Goal: Information Seeking & Learning: Learn about a topic

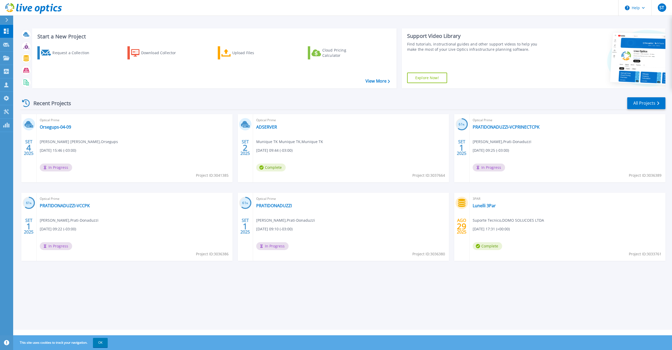
click at [71, 130] on div "Optical Prime Orsegups-04-09 Michel Borba Mauricio , Orsegups 09/04/2025, 15:46…" at bounding box center [135, 148] width 196 height 68
click at [66, 128] on link "Orsegups-04-09" at bounding box center [55, 127] width 31 height 5
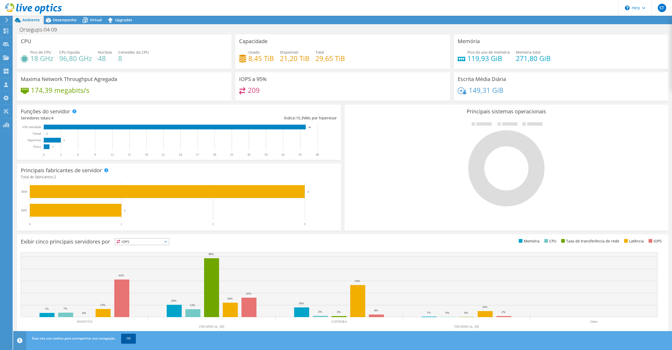
click at [128, 341] on link "OK" at bounding box center [128, 338] width 15 height 9
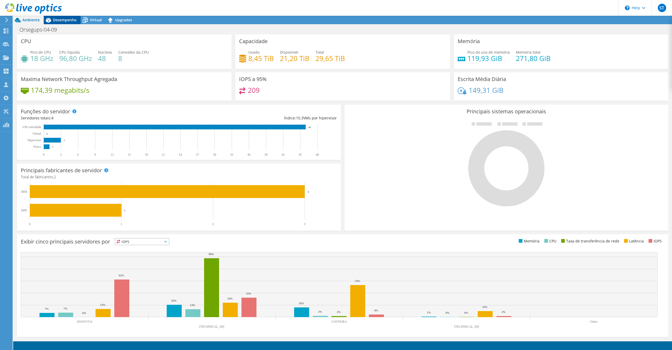
click at [61, 23] on div "Desempenho" at bounding box center [62, 20] width 37 height 8
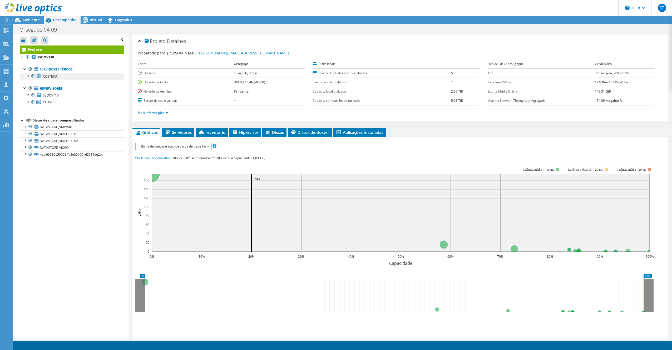
click at [28, 75] on div at bounding box center [27, 75] width 5 height 5
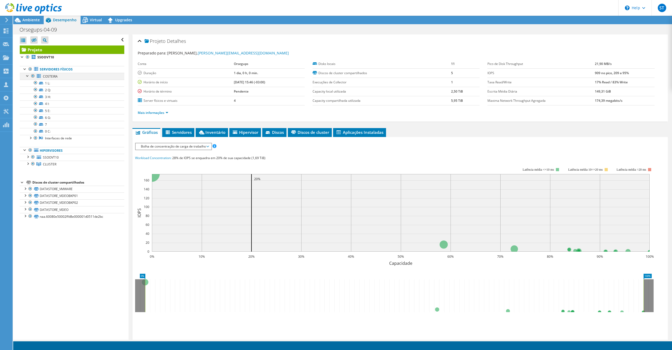
click at [28, 75] on div at bounding box center [27, 75] width 5 height 5
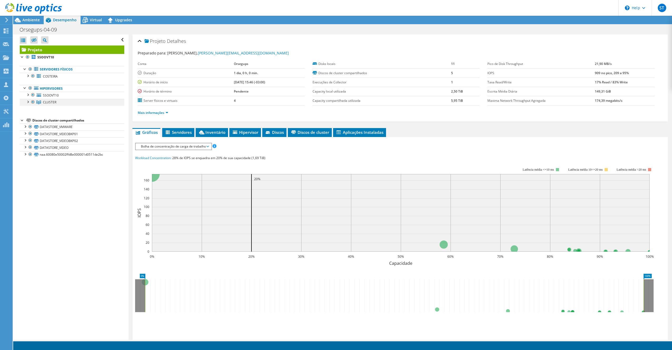
click at [28, 103] on div at bounding box center [27, 101] width 5 height 5
click at [30, 114] on div at bounding box center [30, 115] width 5 height 5
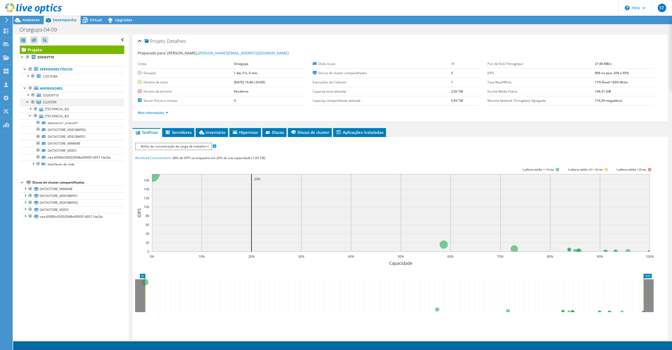
click at [28, 102] on div at bounding box center [27, 101] width 5 height 5
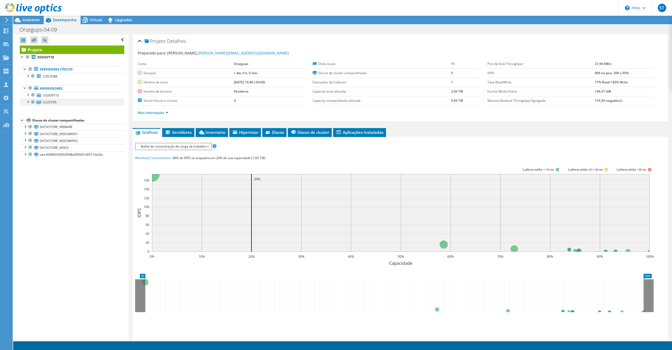
click at [29, 102] on div at bounding box center [27, 101] width 5 height 5
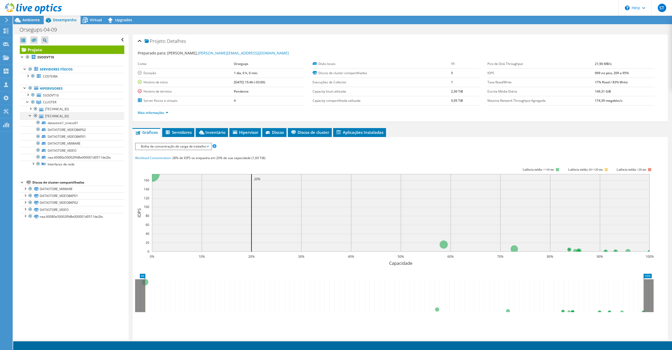
click at [32, 117] on div at bounding box center [30, 115] width 5 height 5
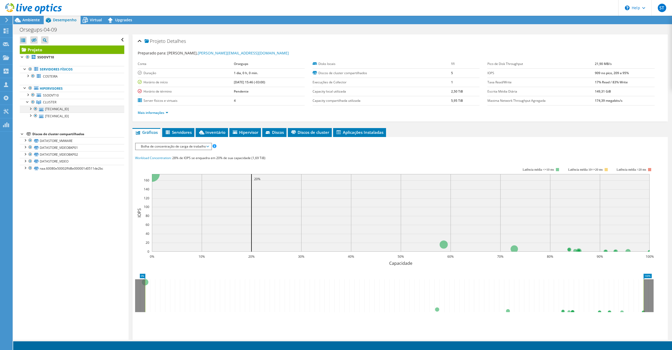
click at [36, 111] on div at bounding box center [35, 109] width 5 height 6
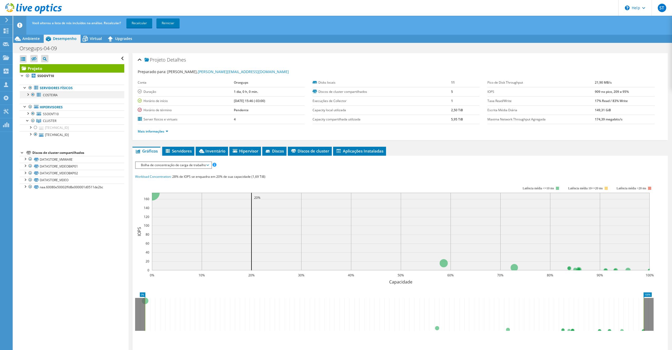
click at [26, 95] on div at bounding box center [27, 94] width 5 height 5
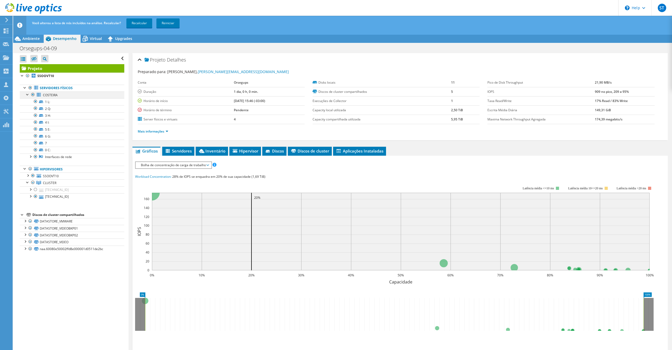
click at [28, 95] on div at bounding box center [27, 94] width 5 height 5
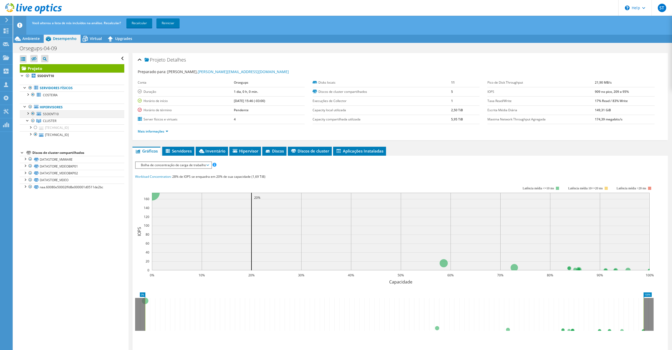
click at [27, 114] on div at bounding box center [27, 113] width 5 height 5
click at [28, 147] on div at bounding box center [30, 147] width 5 height 5
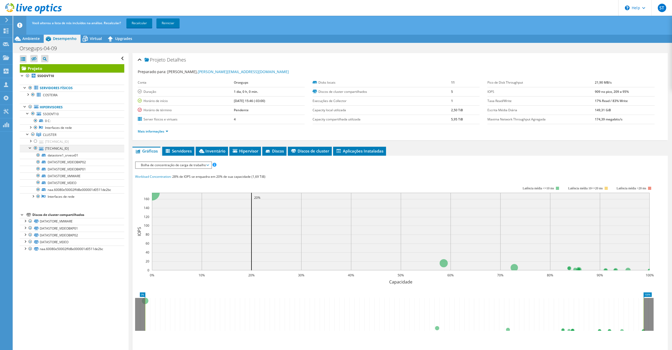
click at [28, 148] on div at bounding box center [30, 147] width 5 height 5
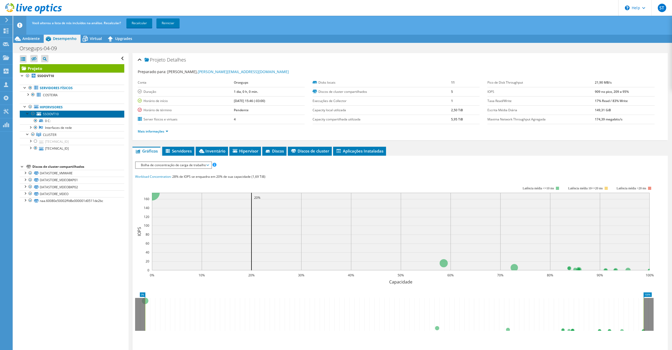
click at [24, 114] on link "SSOOVT10" at bounding box center [72, 114] width 105 height 7
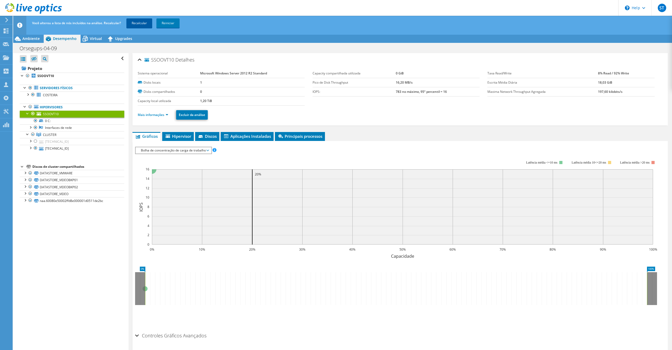
click at [135, 26] on link "Recalcular" at bounding box center [139, 22] width 26 height 9
click at [90, 39] on span "Virtual" at bounding box center [96, 38] width 12 height 5
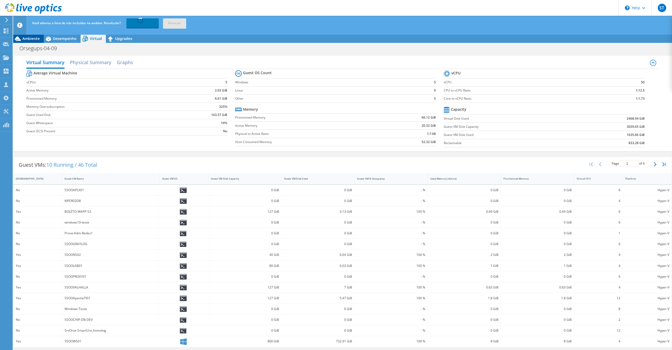
click at [31, 37] on span "Ambiente" at bounding box center [30, 38] width 17 height 5
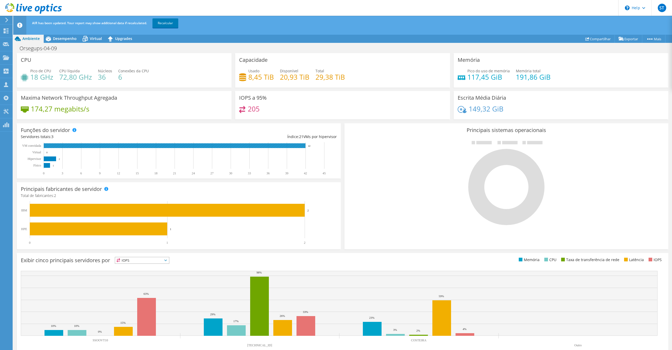
click at [311, 147] on icon "0 3 6 9 12 15 18 21 24 27 30 33 36 39 42 45 Físico Hipervisor Virtual VM convid…" at bounding box center [176, 158] width 311 height 33
click at [84, 40] on icon at bounding box center [85, 38] width 9 height 9
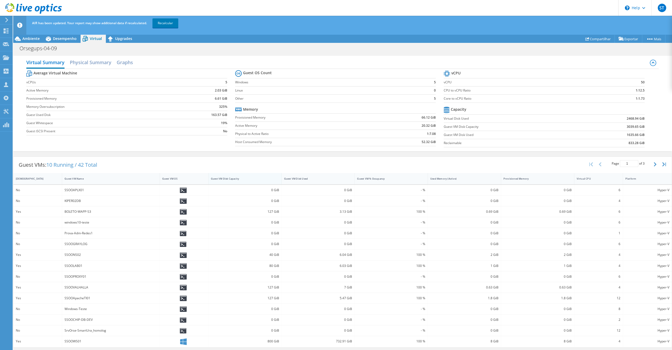
click at [218, 178] on div "Guest VM Disk Capacity" at bounding box center [242, 178] width 62 height 3
click at [70, 185] on div "IsRunning Guest VM Name Guest VM OS Guest VM Disk Capacity Guest VM Disk Used G…" at bounding box center [342, 179] width 658 height 12
click at [72, 181] on div "Guest VM Name" at bounding box center [107, 179] width 91 height 8
click at [30, 179] on div "[DEMOGRAPHIC_DATA]" at bounding box center [34, 178] width 37 height 3
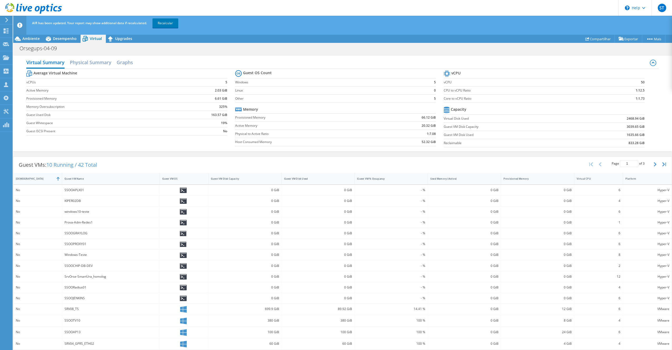
click at [30, 179] on div "[DEMOGRAPHIC_DATA]" at bounding box center [34, 178] width 37 height 3
click at [96, 63] on h2 "Physical Summary" at bounding box center [91, 63] width 42 height 12
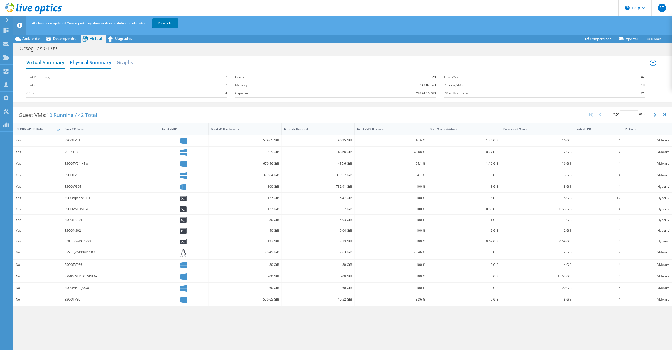
click at [50, 64] on h2 "Virtual Summary" at bounding box center [45, 63] width 38 height 12
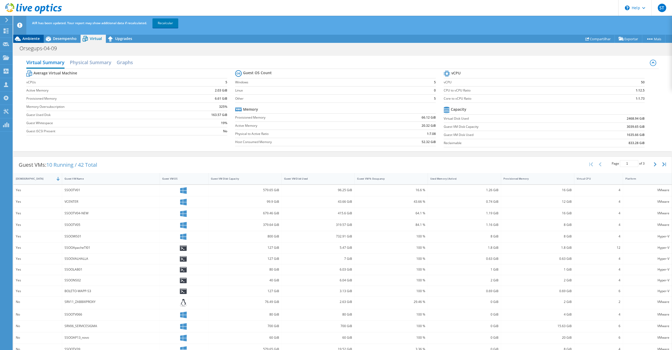
click at [37, 41] on div "Ambiente" at bounding box center [28, 38] width 31 height 8
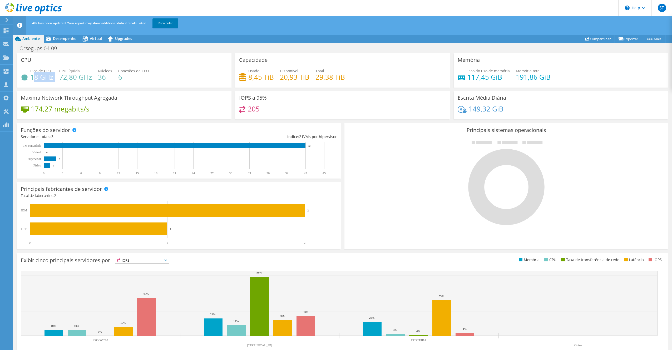
drag, startPoint x: 33, startPoint y: 77, endPoint x: 54, endPoint y: 77, distance: 21.1
click at [54, 77] on div "Pico de CPU 18 GHz CPU líquida 72,80 GHz Núcleos 36 Conexões da CPU 6" at bounding box center [124, 76] width 207 height 17
click at [32, 78] on h4 "18 GHz" at bounding box center [41, 77] width 23 height 6
drag, startPoint x: 30, startPoint y: 77, endPoint x: 55, endPoint y: 78, distance: 24.8
click at [62, 77] on div "Pico de CPU 18 GHz CPU líquida 72,80 GHz Núcleos 36 Conexões da CPU 6" at bounding box center [124, 76] width 207 height 17
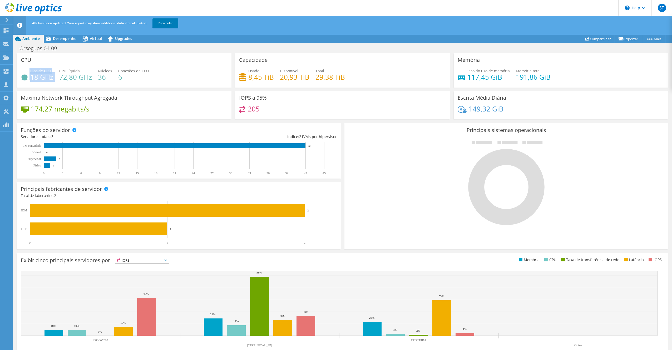
drag, startPoint x: 53, startPoint y: 78, endPoint x: 28, endPoint y: 78, distance: 25.8
click at [28, 78] on div "Pico de CPU 18 GHz CPU líquida 72,80 GHz Núcleos 36 Conexões da CPU 6" at bounding box center [124, 76] width 207 height 17
click at [64, 36] on span "Desempenho" at bounding box center [65, 38] width 24 height 5
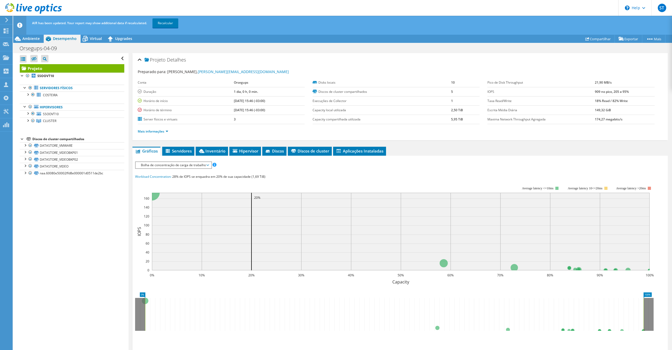
click at [166, 166] on span "Bolha de concentração de carga de trabalho" at bounding box center [173, 165] width 70 height 6
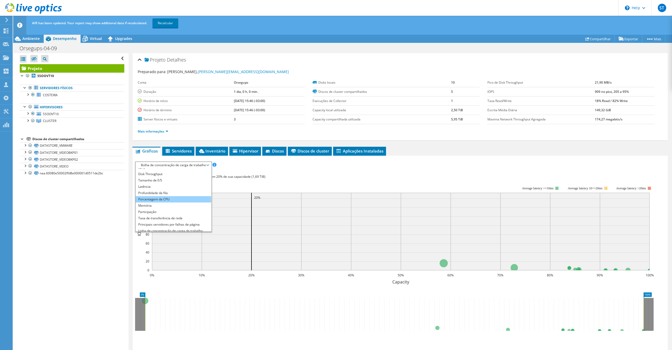
click at [171, 199] on li "Porcentagem da CPU" at bounding box center [174, 199] width 76 height 6
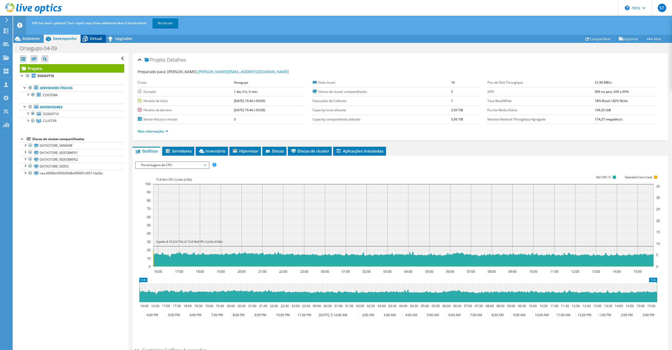
click at [86, 40] on icon at bounding box center [85, 39] width 5 height 4
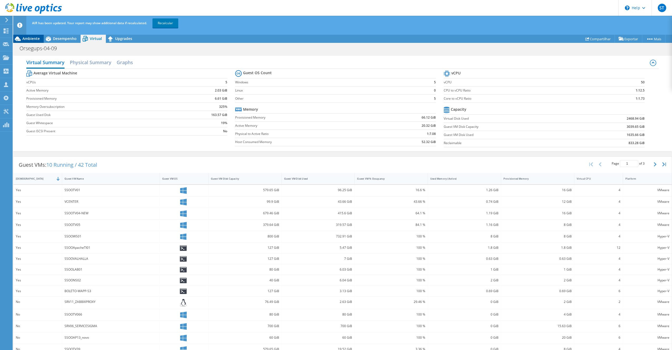
click at [28, 37] on span "Ambiente" at bounding box center [30, 38] width 17 height 5
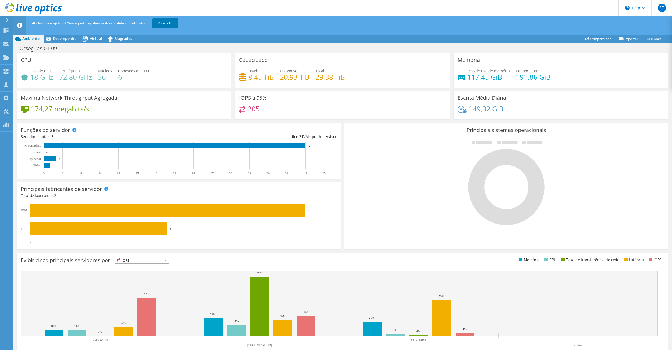
click at [103, 76] on h4 "36" at bounding box center [105, 77] width 14 height 6
click at [56, 55] on div "CPU Pico de CPU 18 GHz CPU líquida 72,80 GHz Núcleos 36 Conexões da CPU 6" at bounding box center [124, 70] width 215 height 34
click at [58, 38] on span "Desempenho" at bounding box center [65, 38] width 24 height 5
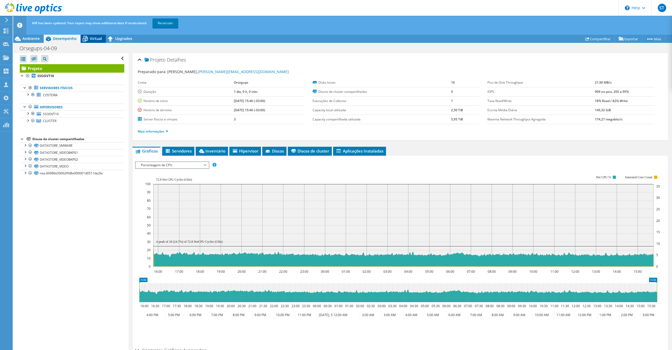
click at [89, 36] on icon at bounding box center [85, 38] width 9 height 9
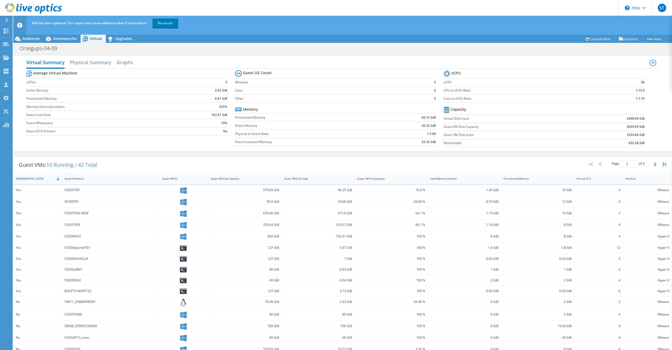
click at [30, 179] on div "[DEMOGRAPHIC_DATA]" at bounding box center [34, 178] width 37 height 3
click at [608, 208] on div "4" at bounding box center [598, 213] width 49 height 11
click at [129, 113] on label "Guest Used Disk" at bounding box center [102, 114] width 153 height 5
click at [166, 22] on link "Recalcular" at bounding box center [165, 22] width 26 height 9
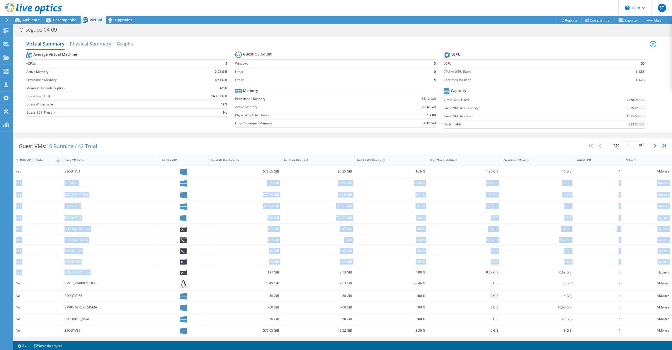
drag, startPoint x: 91, startPoint y: 274, endPoint x: 16, endPoint y: 179, distance: 120.9
click at [16, 179] on div "Yes SSOOTV01 579.65 GiB 96.25 GiB 16.6 % 1.26 GiB 16 GiB 4 VMware Yes VCENTER 9…" at bounding box center [342, 251] width 658 height 171
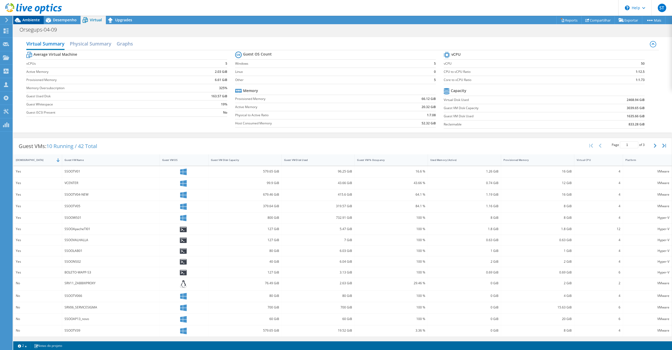
click at [29, 20] on span "Ambiente" at bounding box center [30, 19] width 17 height 5
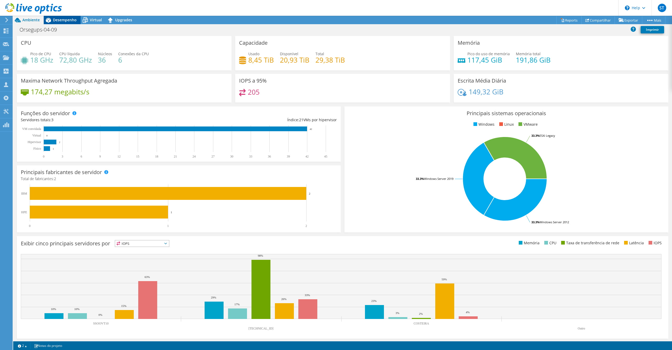
click at [70, 20] on span "Desempenho" at bounding box center [65, 19] width 24 height 5
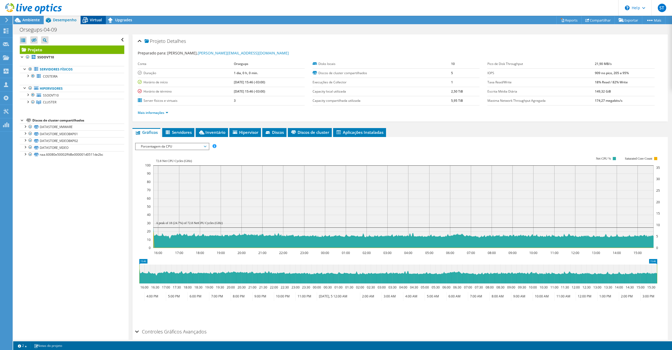
click at [93, 19] on span "Virtual" at bounding box center [96, 19] width 12 height 5
